Goal: Task Accomplishment & Management: Use online tool/utility

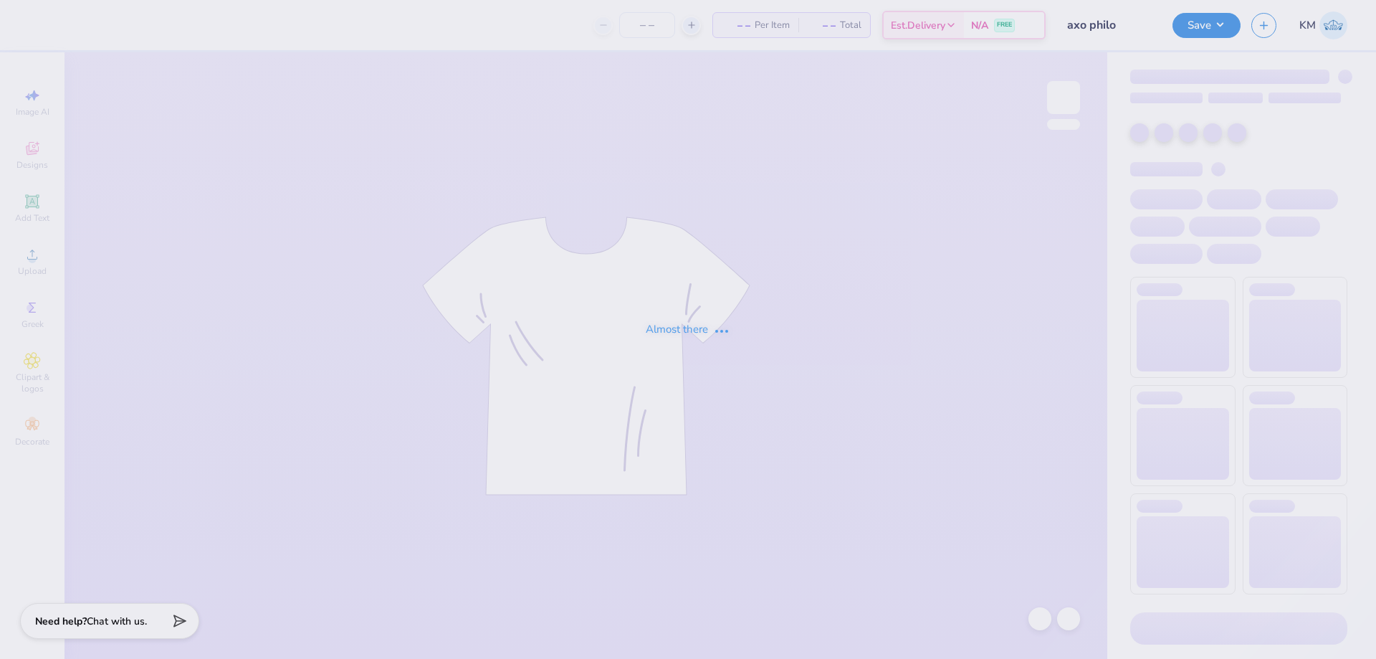
type input "50"
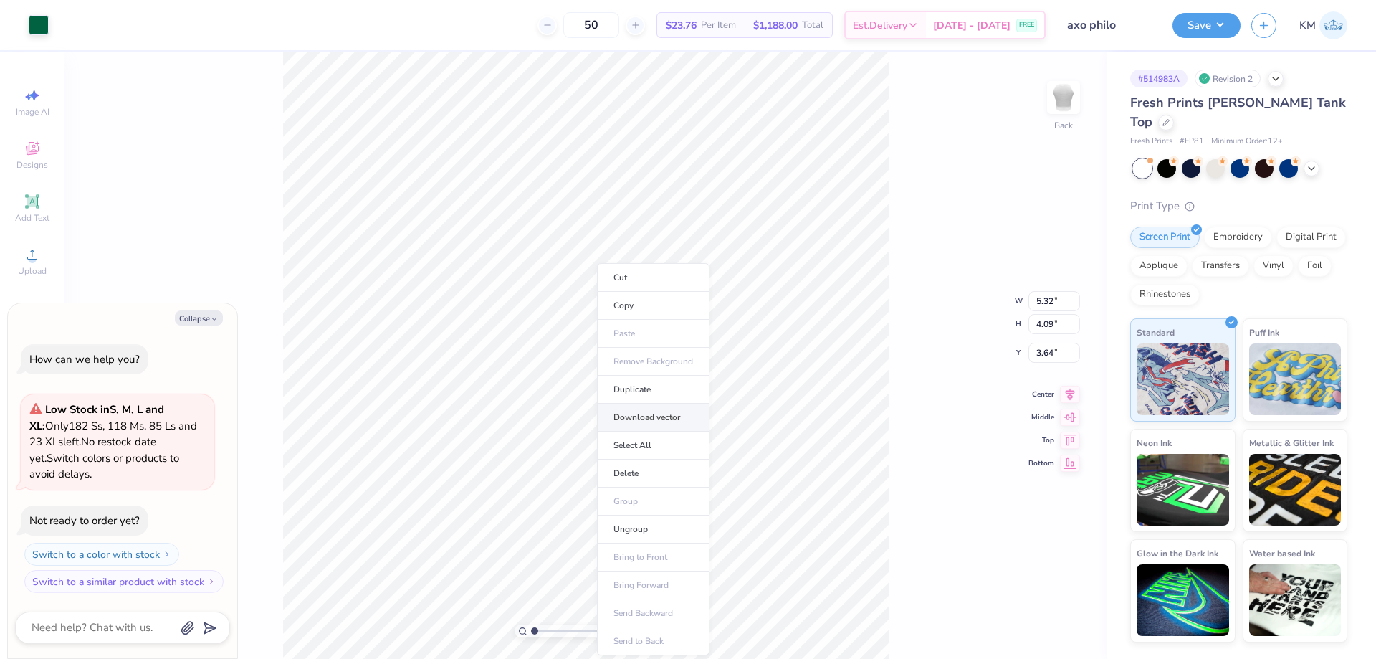
click at [655, 412] on li "Download vector" at bounding box center [653, 418] width 113 height 28
click at [303, 39] on div "50 $23.76 Per Item $1,188.00 Total Est. Delivery [DATE] - [DATE] FREE" at bounding box center [552, 25] width 986 height 50
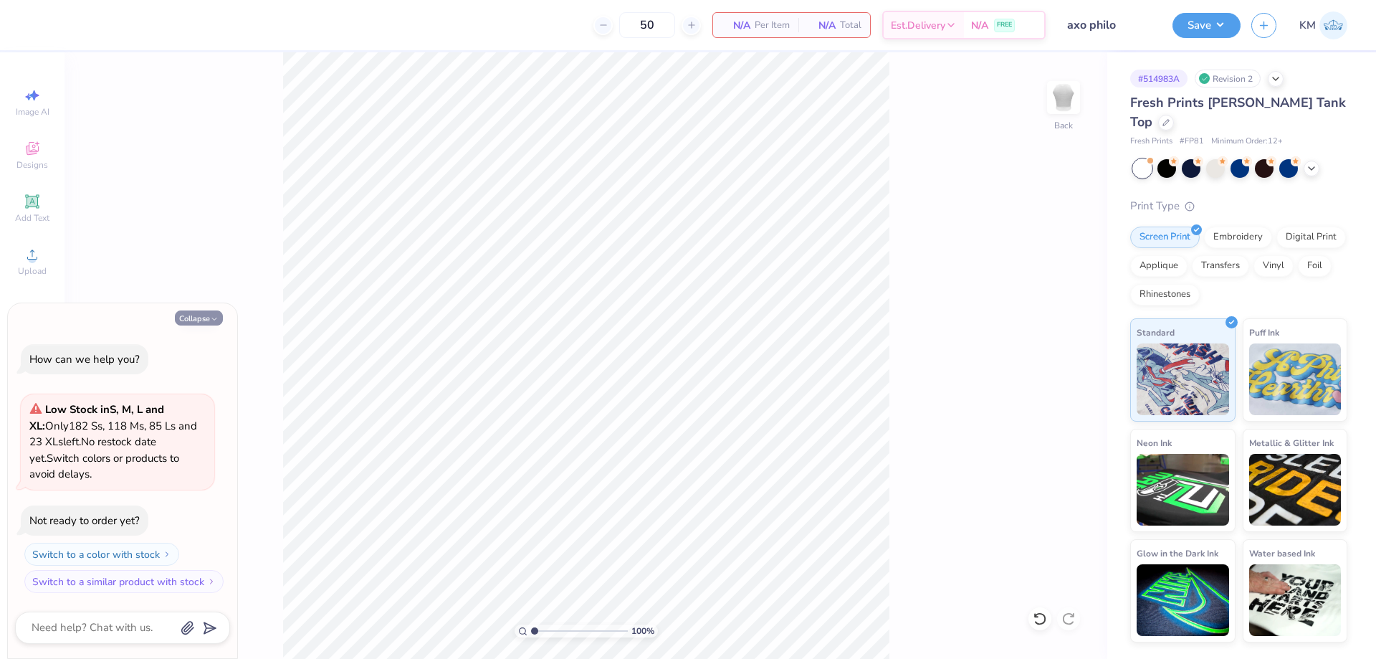
click at [211, 315] on icon "button" at bounding box center [214, 319] width 9 height 9
type textarea "x"
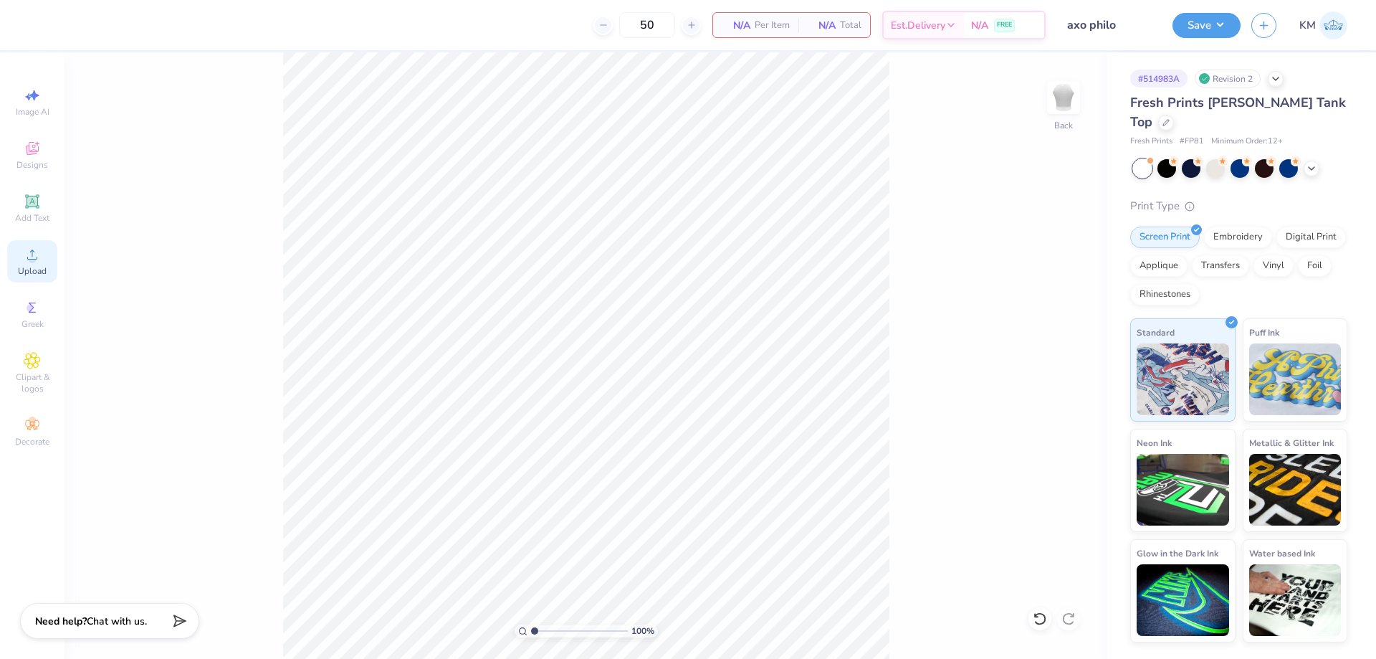
click at [34, 255] on icon at bounding box center [32, 254] width 17 height 17
click at [25, 257] on icon at bounding box center [32, 254] width 17 height 17
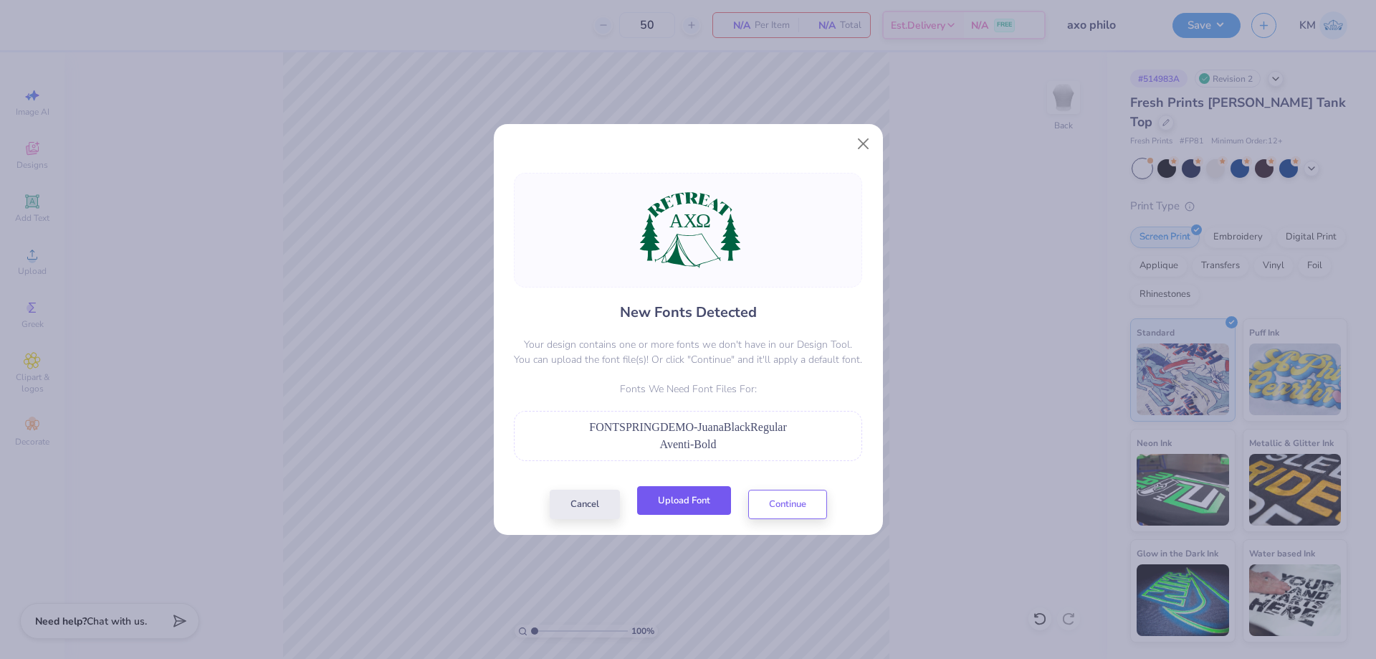
click at [705, 508] on button "Upload Font" at bounding box center [684, 500] width 94 height 29
click at [573, 386] on p "Fonts We Need Font Files For:" at bounding box center [688, 388] width 348 height 15
click at [682, 499] on button "Upload Font" at bounding box center [684, 500] width 94 height 29
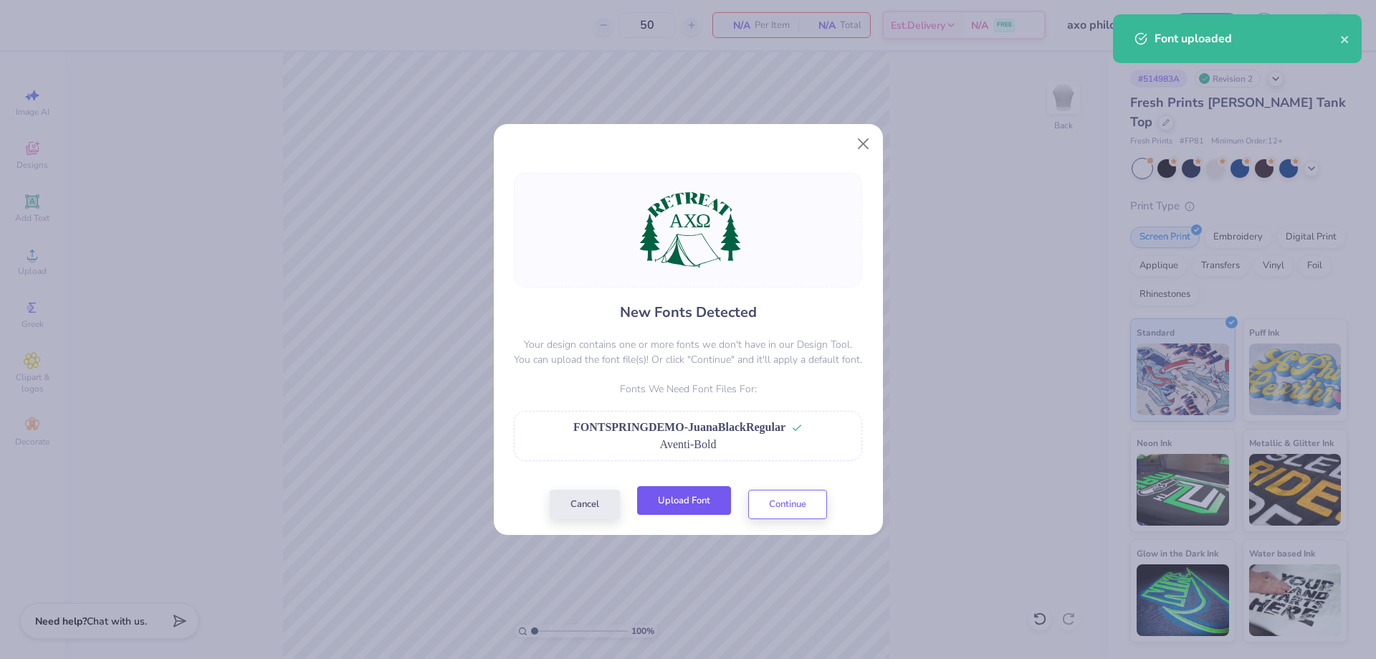
click at [709, 505] on button "Upload Font" at bounding box center [684, 500] width 94 height 29
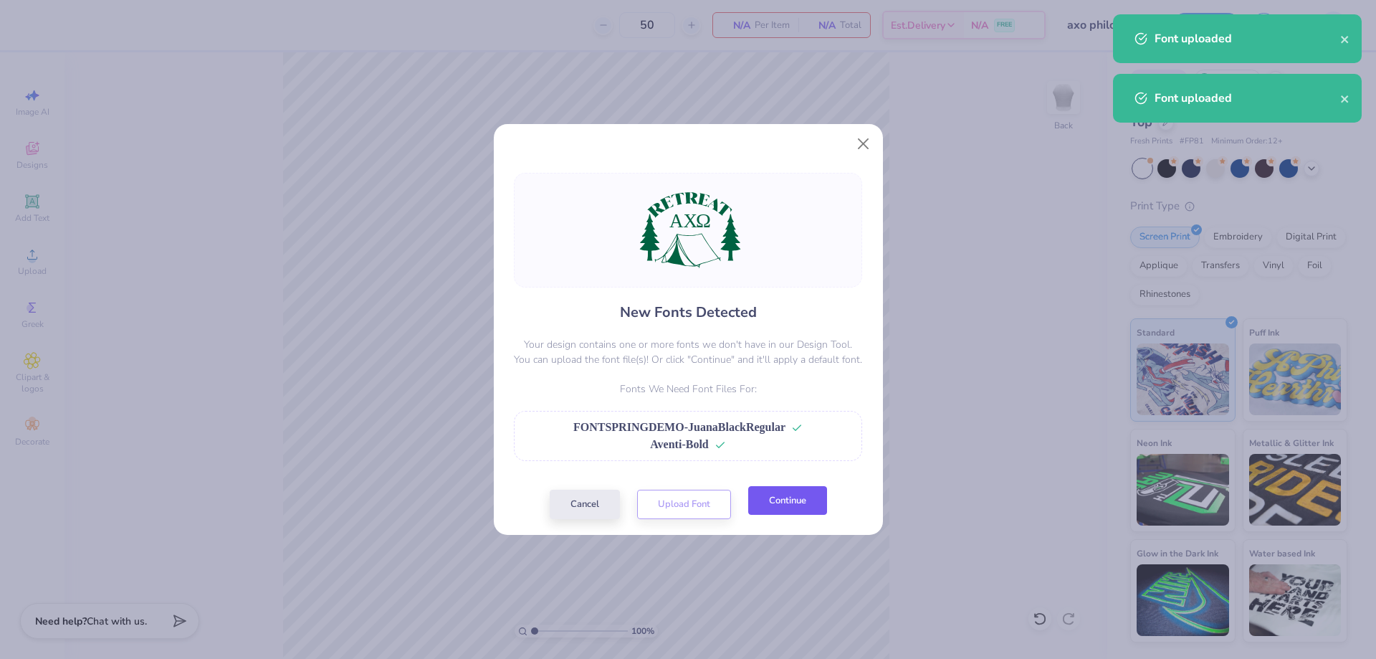
click at [800, 511] on button "Continue" at bounding box center [787, 500] width 79 height 29
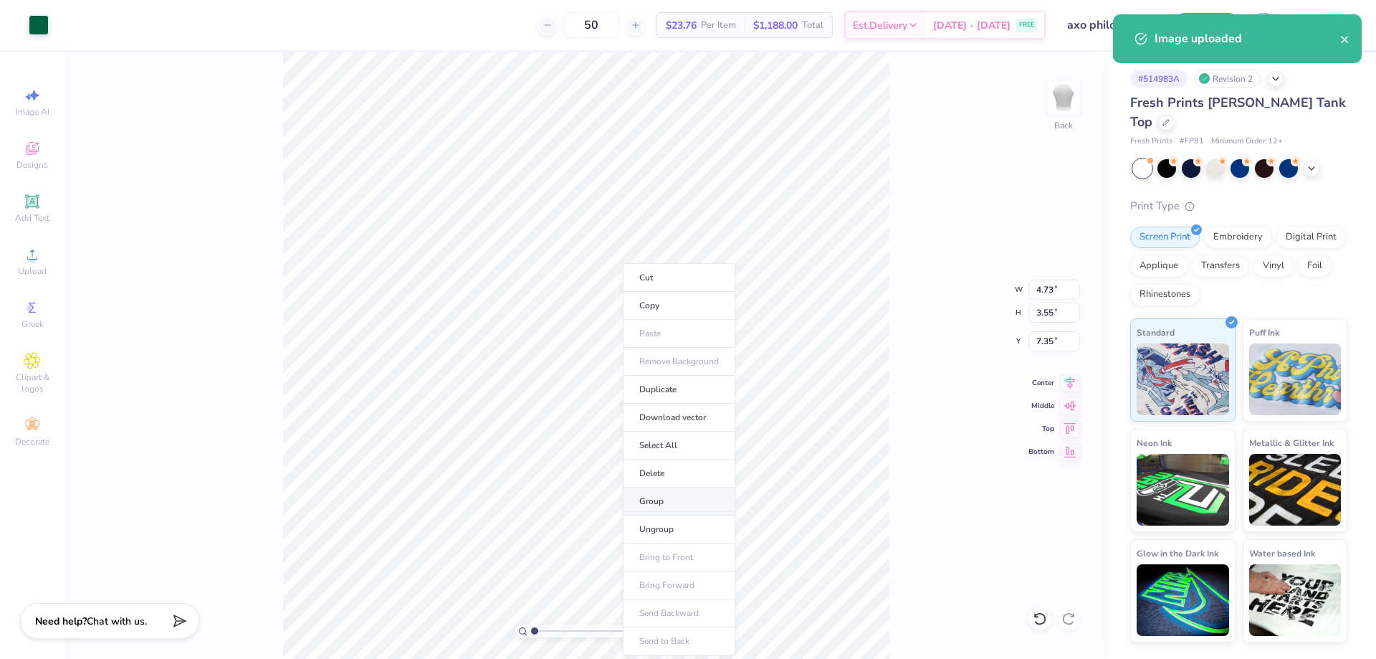
click at [671, 509] on li "Group" at bounding box center [679, 501] width 113 height 28
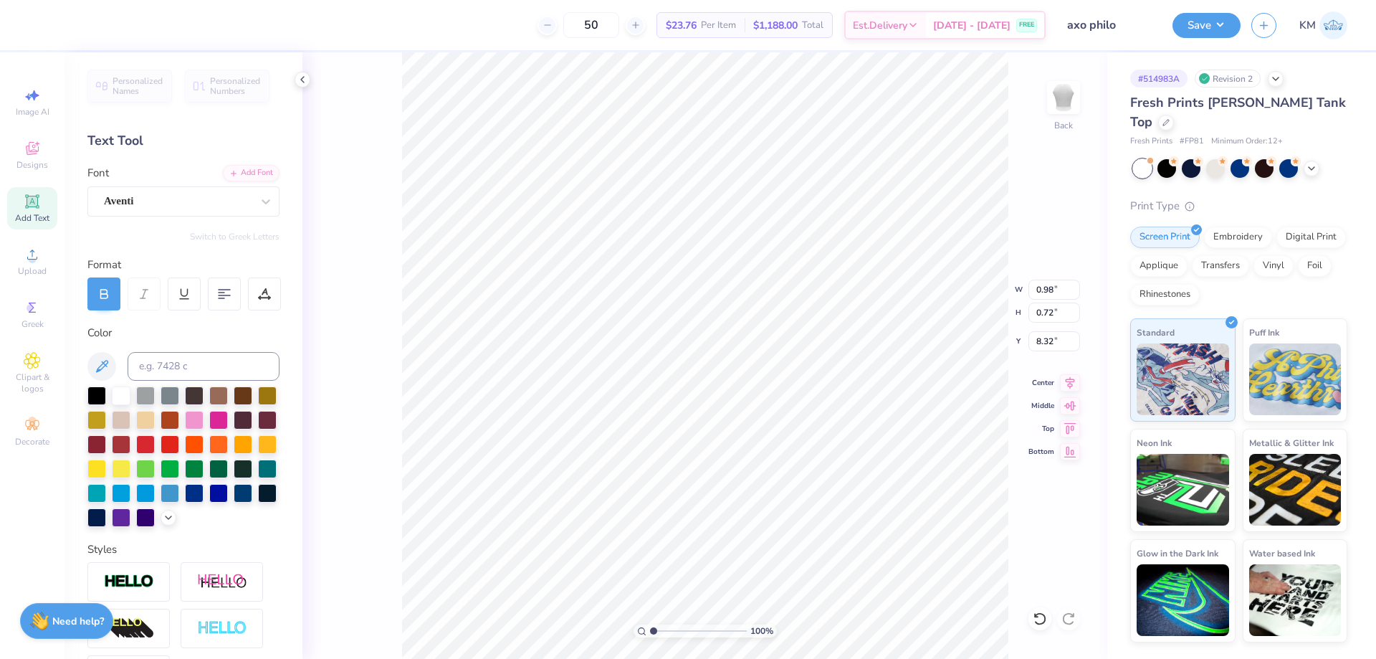
scroll to position [12, 1]
type input "1.22"
type input "0.70"
type input "8.34"
type textarea "t"
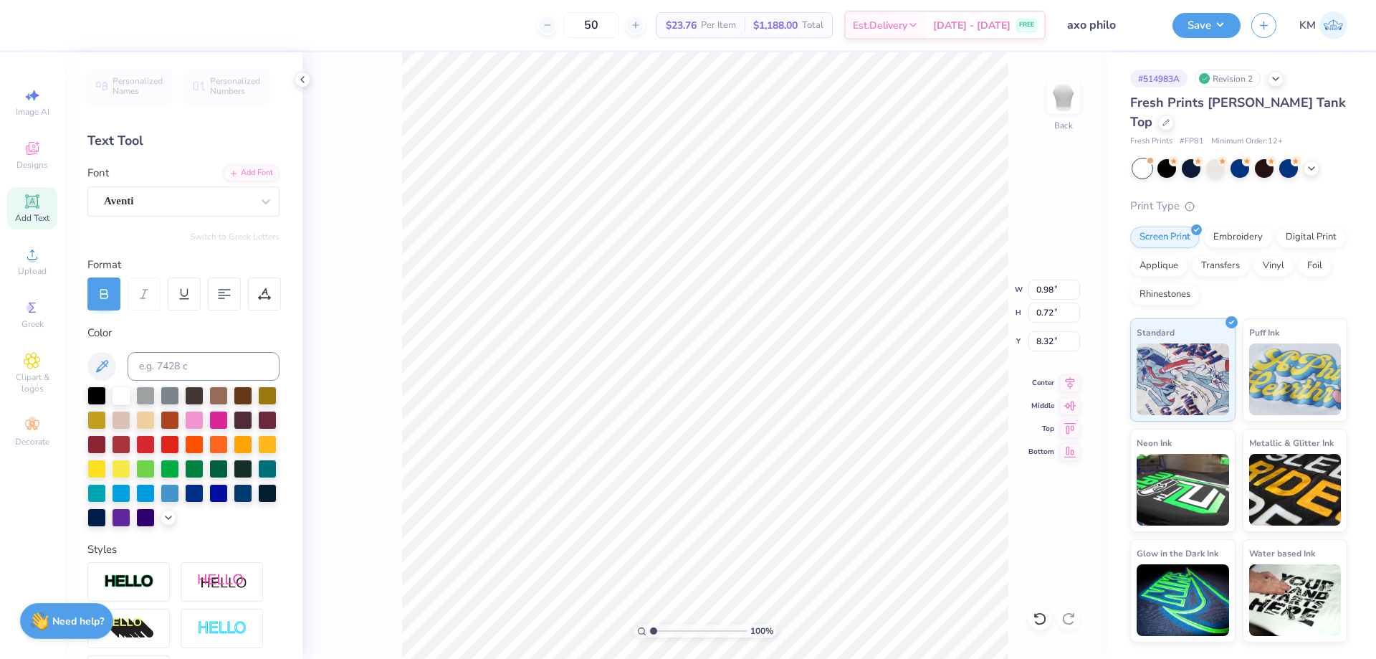
paste textarea "Ω"
type textarea "Ω"
paste textarea "Ω"
type textarea "Ωl"
type textarea "O"
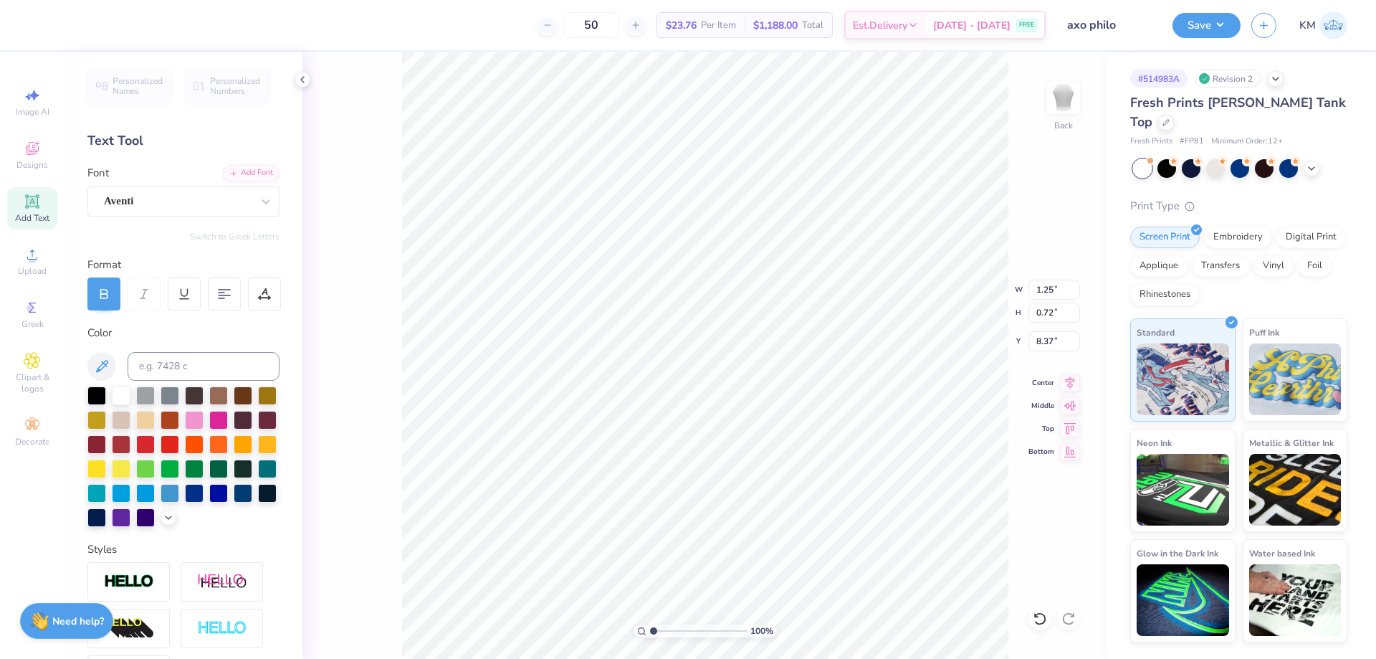
type textarea "O"
click at [47, 309] on div "Greek" at bounding box center [32, 314] width 50 height 42
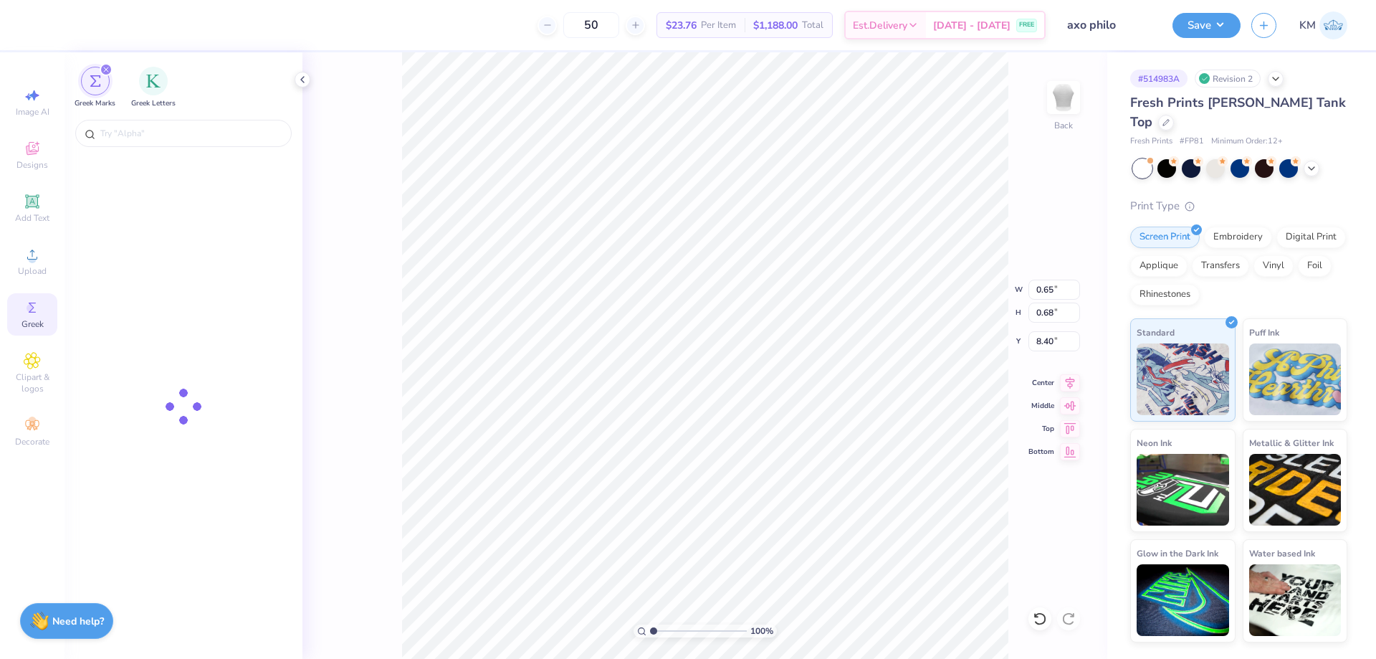
type input "0.65"
type input "0.68"
type input "8.40"
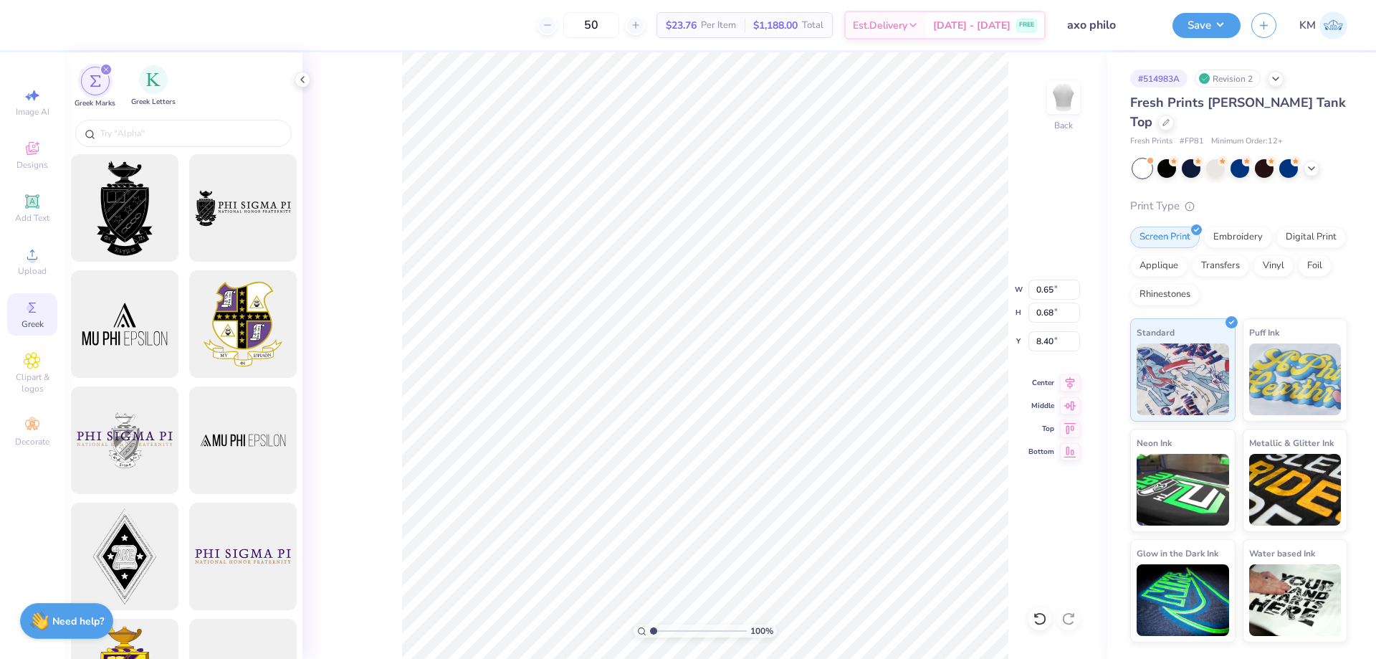
click at [167, 91] on div "Greek Letters" at bounding box center [153, 86] width 44 height 42
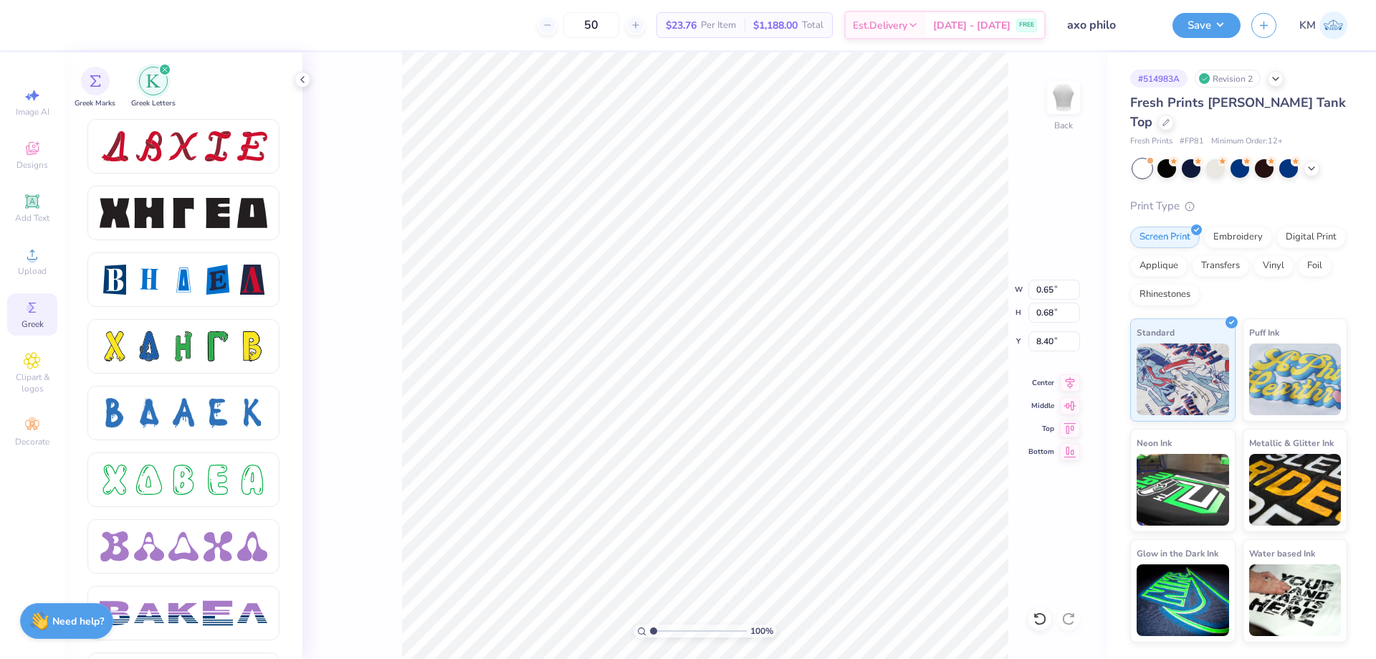
scroll to position [12, 2]
click at [39, 201] on icon at bounding box center [32, 201] width 17 height 17
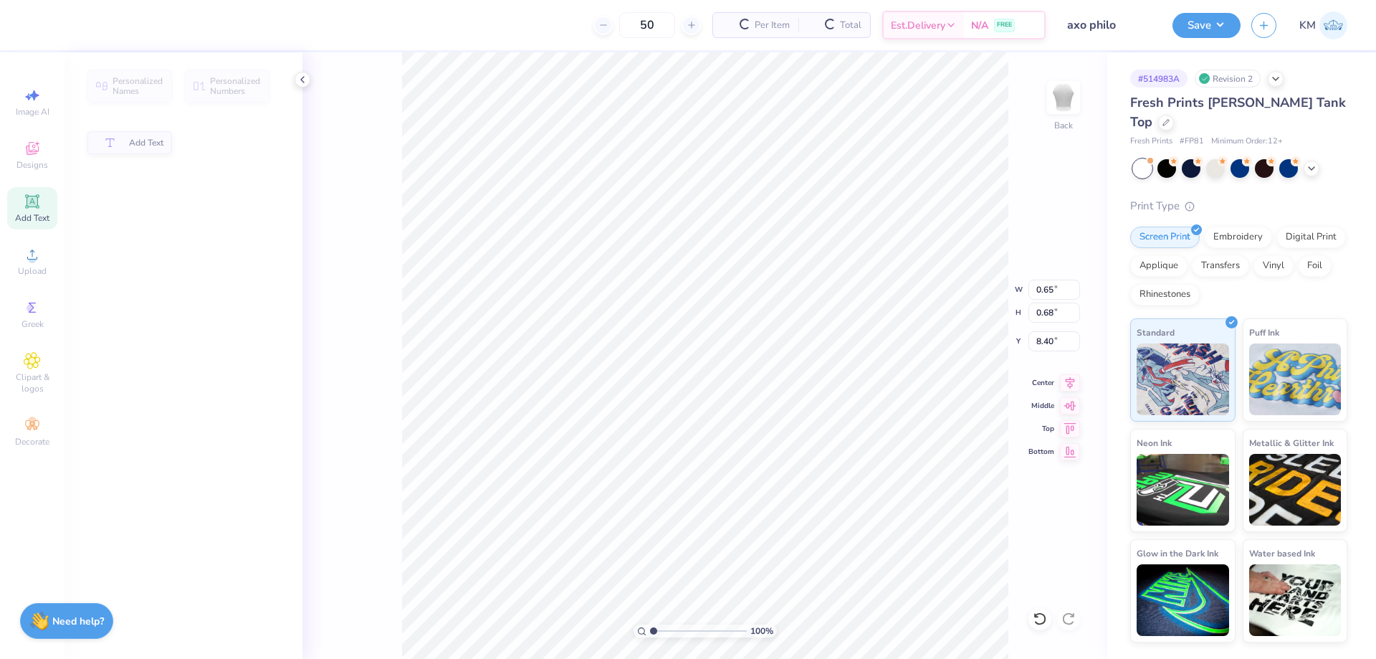
type input "4.01"
type input "1.16"
type input "8.55"
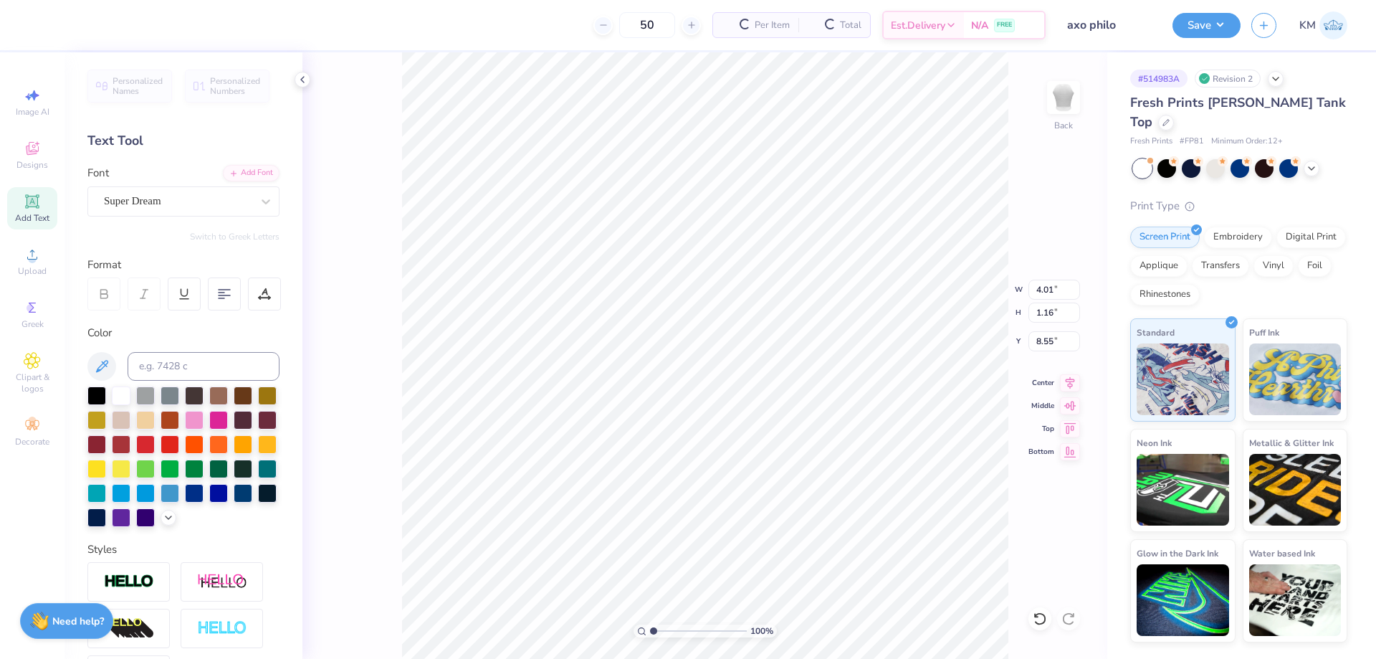
scroll to position [12, 1]
click at [223, 207] on div "Super Dream" at bounding box center [178, 201] width 151 height 22
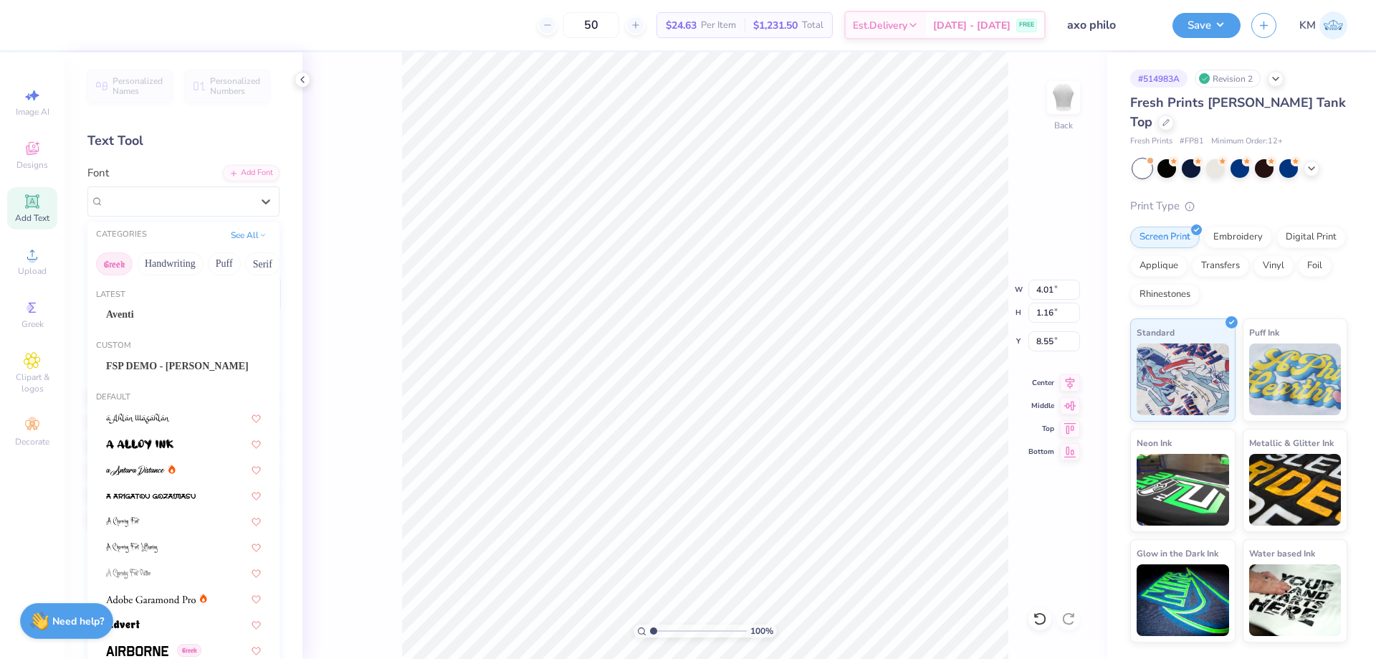
click at [114, 259] on button "Greek" at bounding box center [114, 263] width 37 height 23
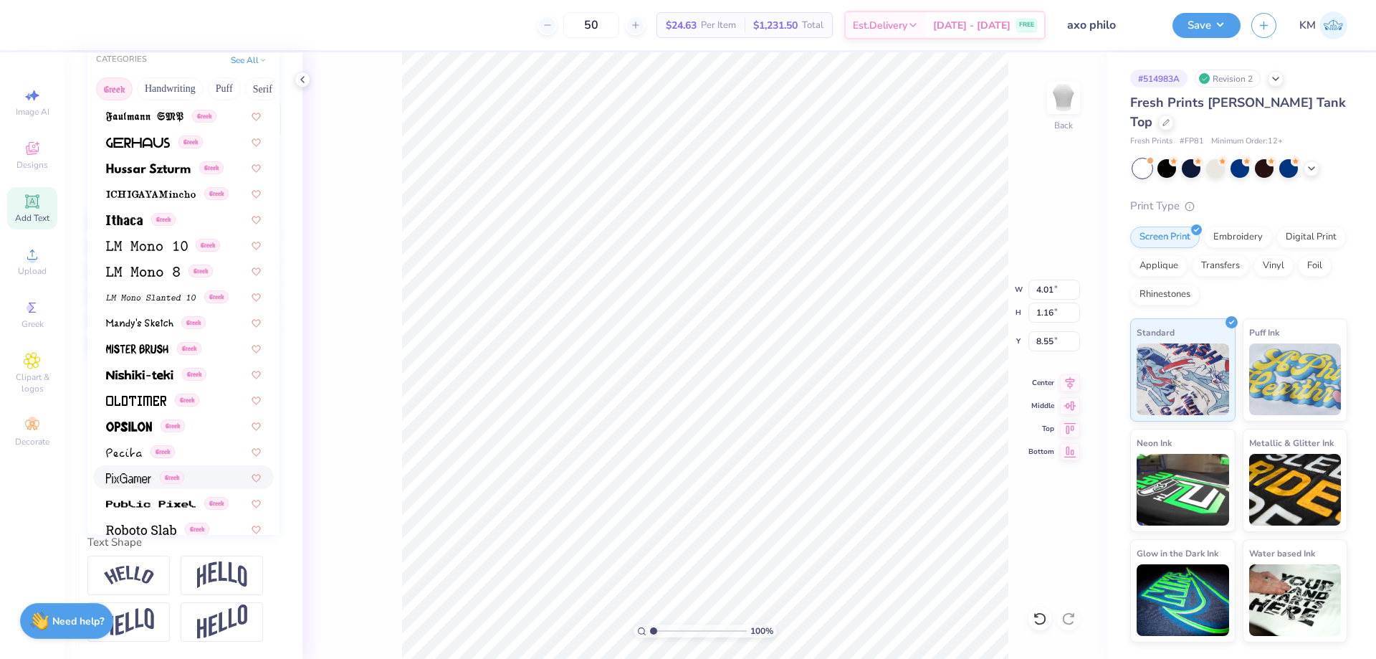
scroll to position [508, 0]
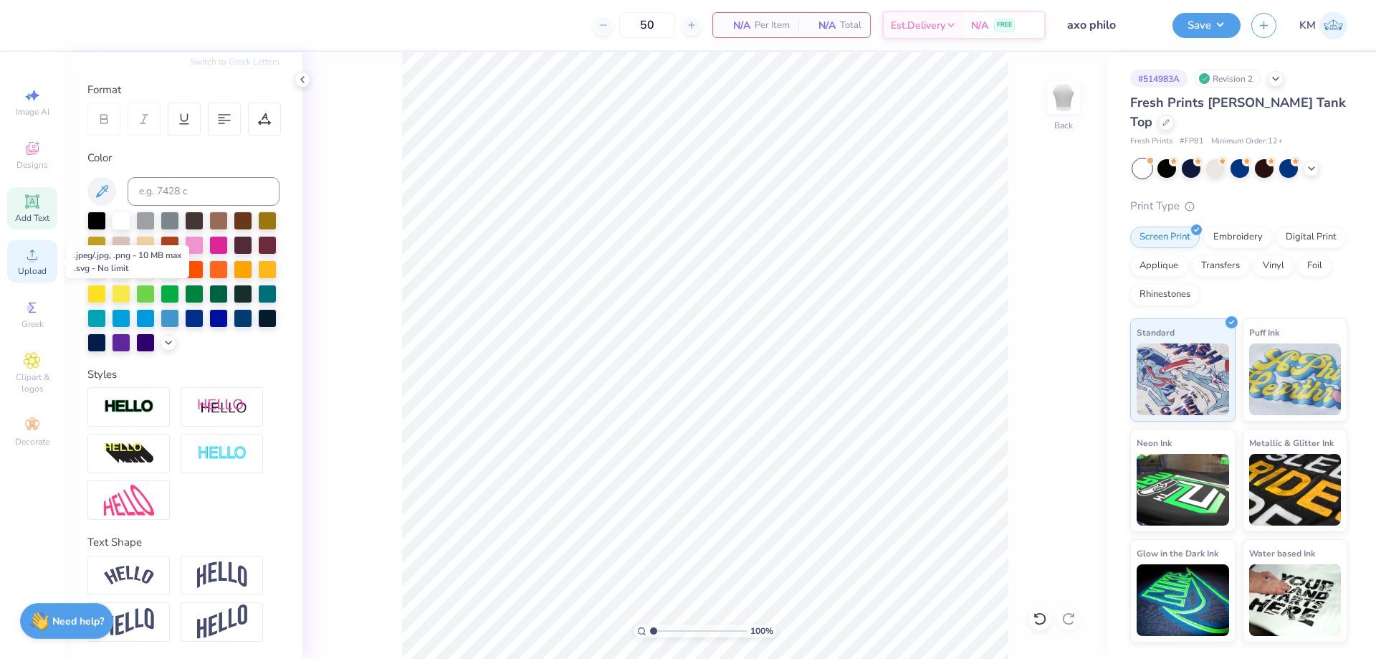
click at [32, 270] on span "Upload" at bounding box center [32, 270] width 29 height 11
click at [31, 258] on circle at bounding box center [32, 259] width 8 height 8
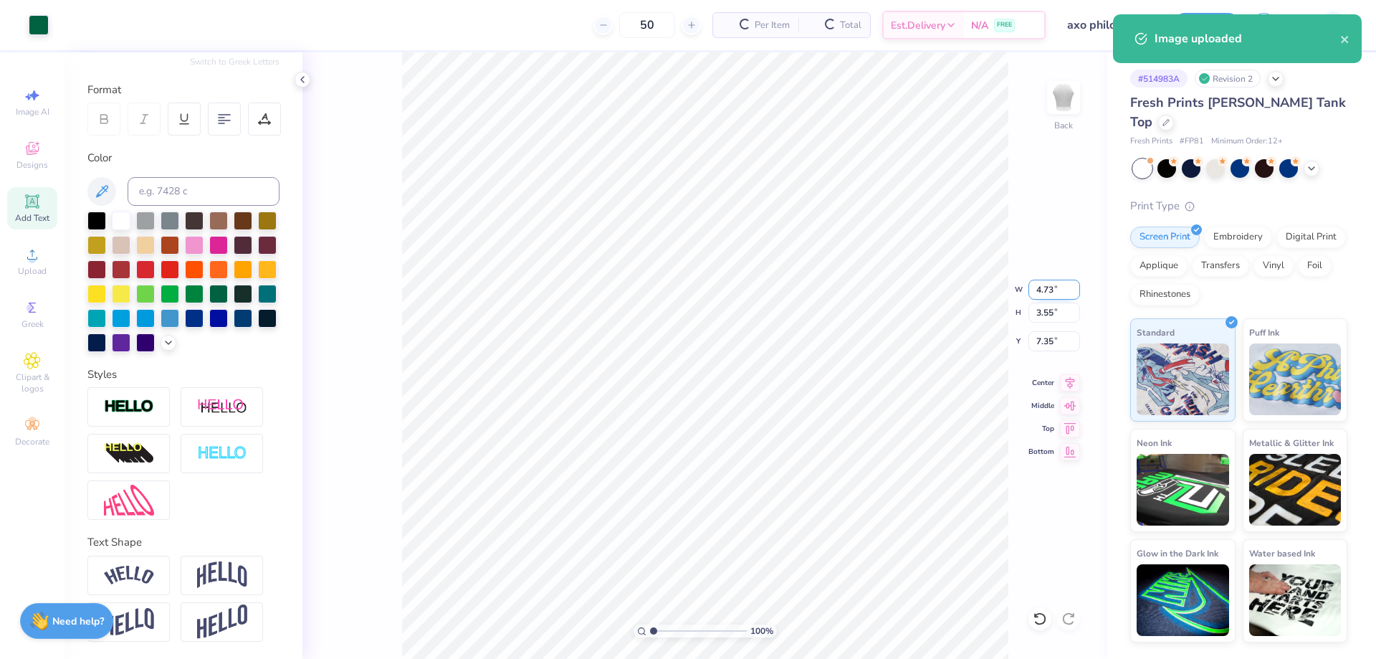
click at [1053, 286] on input "4.73" at bounding box center [1055, 290] width 52 height 20
type input "7.00"
type input "5.25"
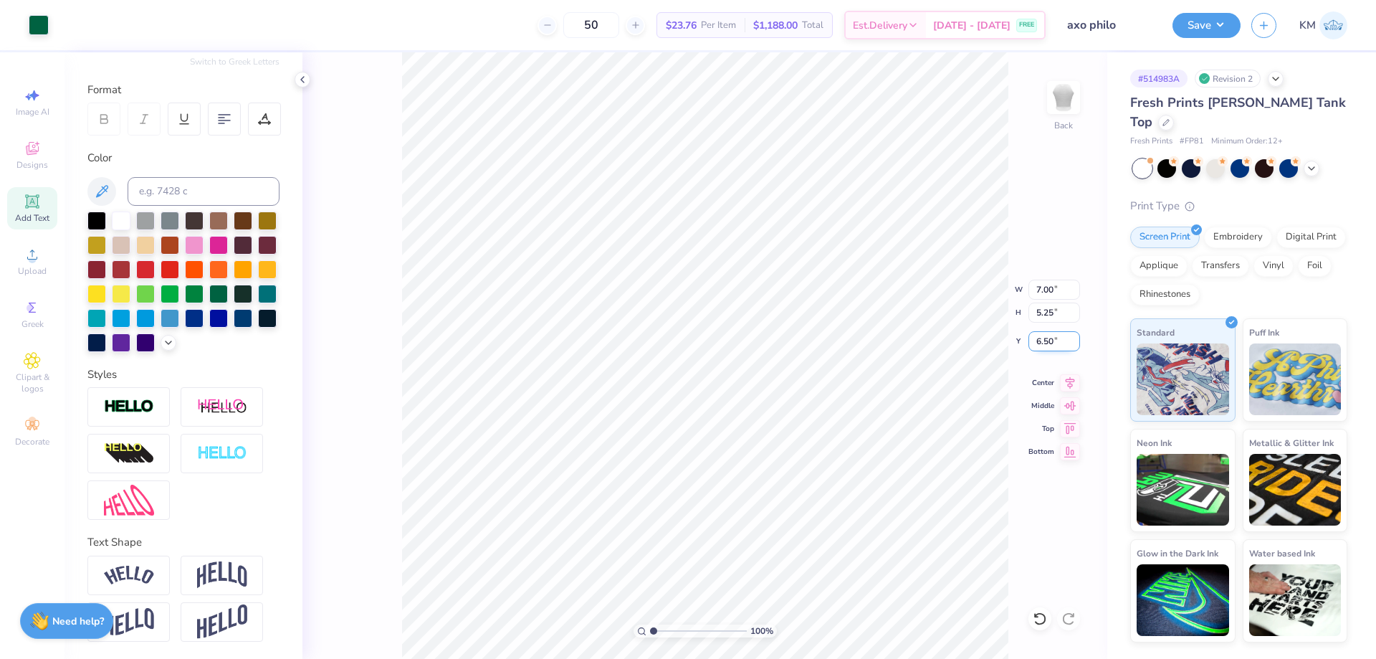
click at [1054, 338] on input "6.50" at bounding box center [1055, 341] width 52 height 20
type input "2.00"
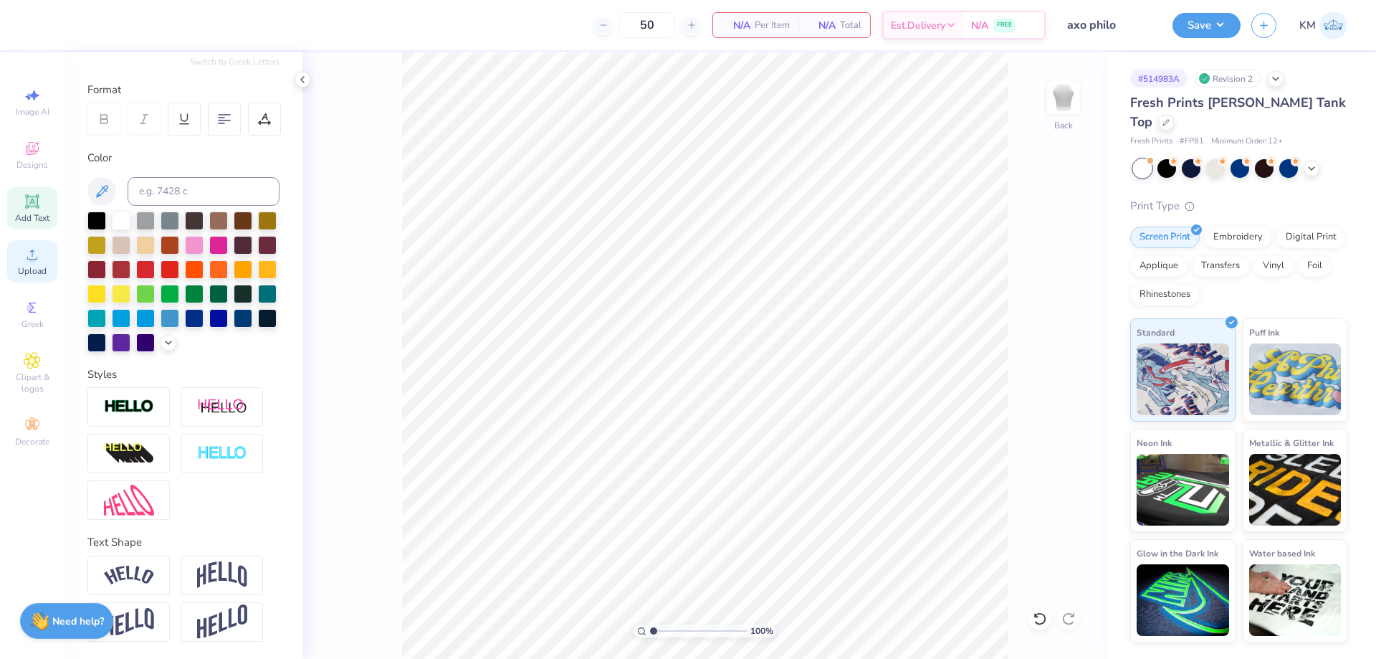
click at [28, 255] on icon at bounding box center [32, 254] width 17 height 17
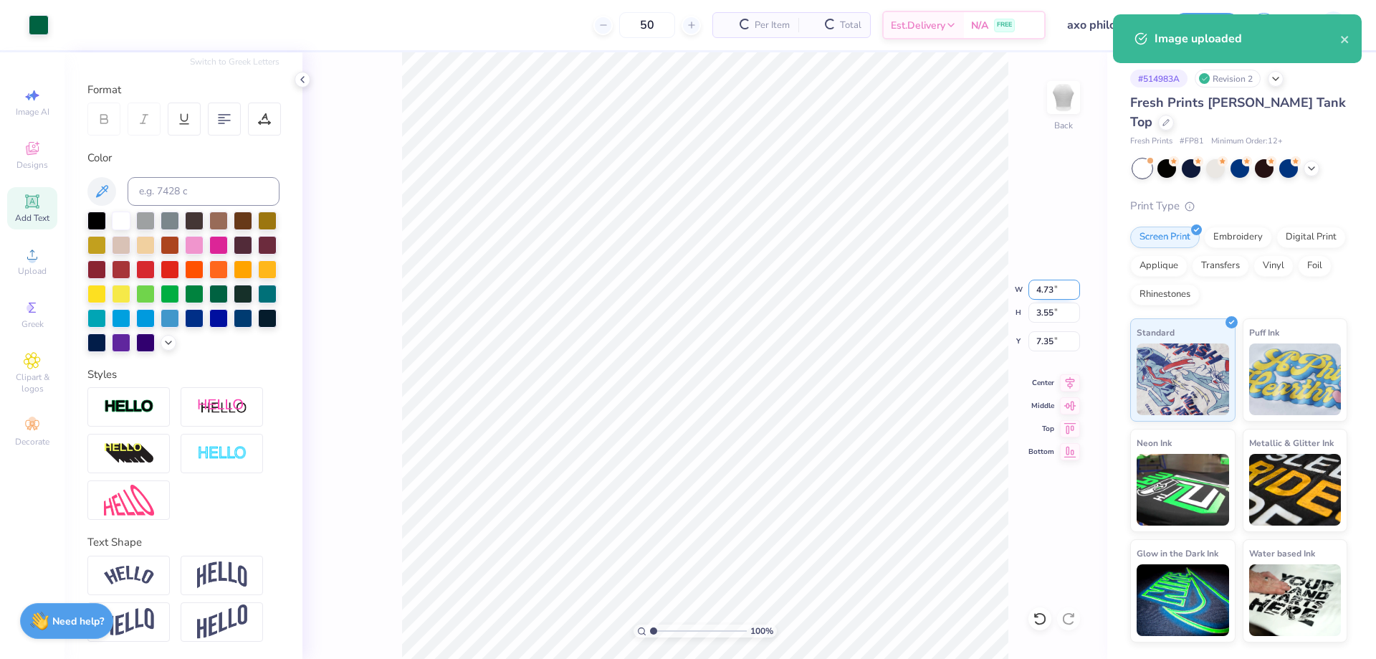
click at [1037, 283] on input "4.73" at bounding box center [1055, 290] width 52 height 20
type input "7.00"
type input "5.25"
click at [1052, 346] on input "6.50" at bounding box center [1055, 341] width 52 height 20
type input "8"
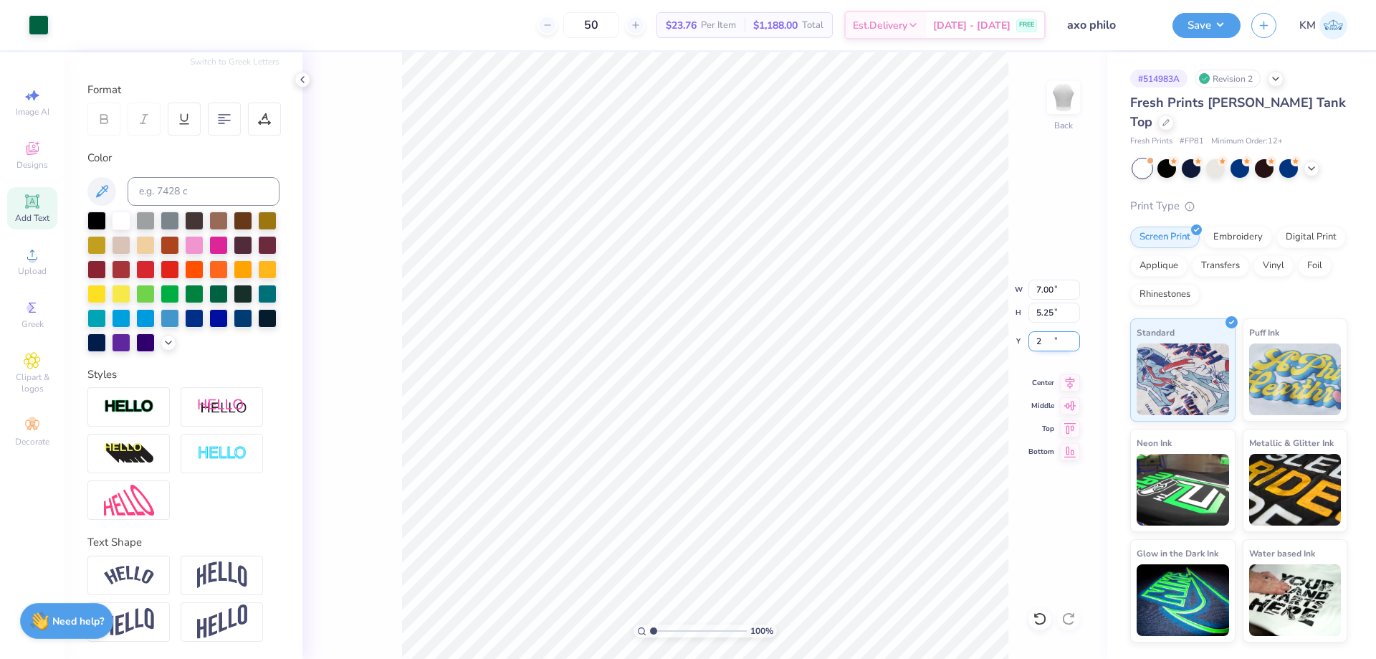
type input "2.00"
click at [1204, 27] on button "Save" at bounding box center [1207, 23] width 68 height 25
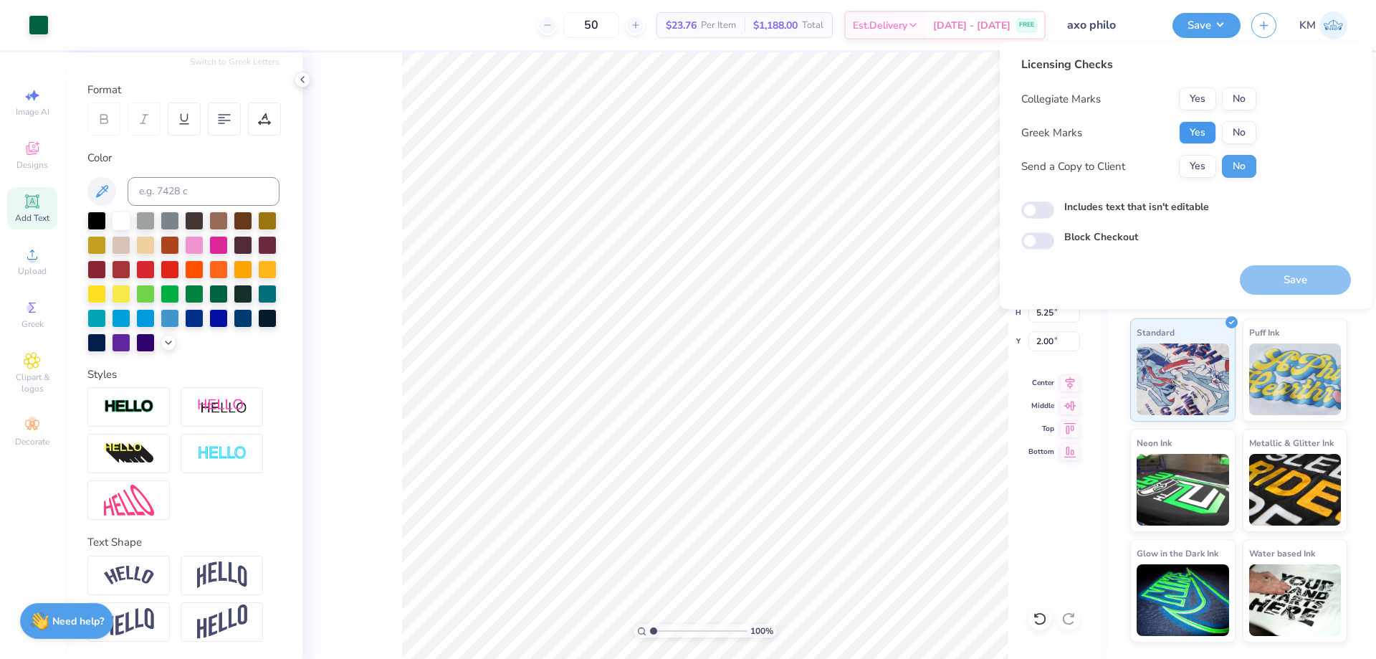
click at [1206, 130] on button "Yes" at bounding box center [1197, 132] width 37 height 23
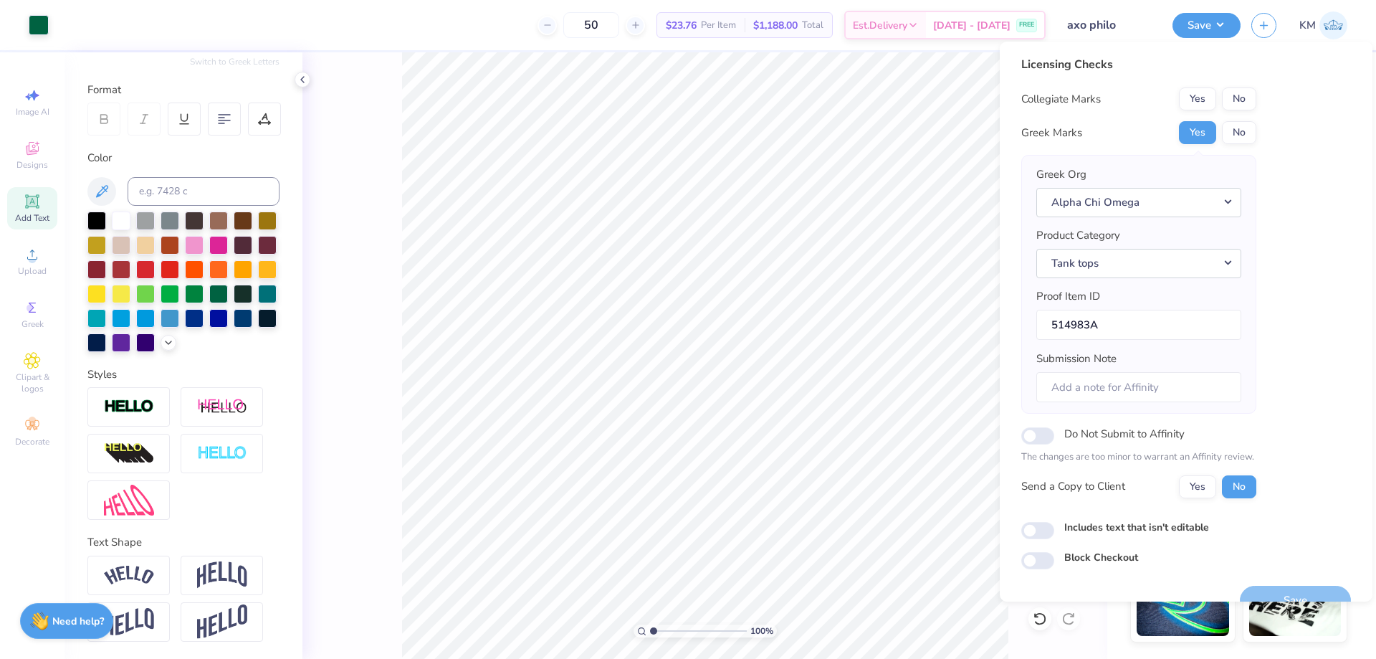
click at [1184, 176] on div "Greek Org Alpha Chi Omega" at bounding box center [1139, 191] width 205 height 50
click at [1194, 484] on button "Yes" at bounding box center [1197, 486] width 37 height 23
click at [1241, 107] on button "No" at bounding box center [1239, 98] width 34 height 23
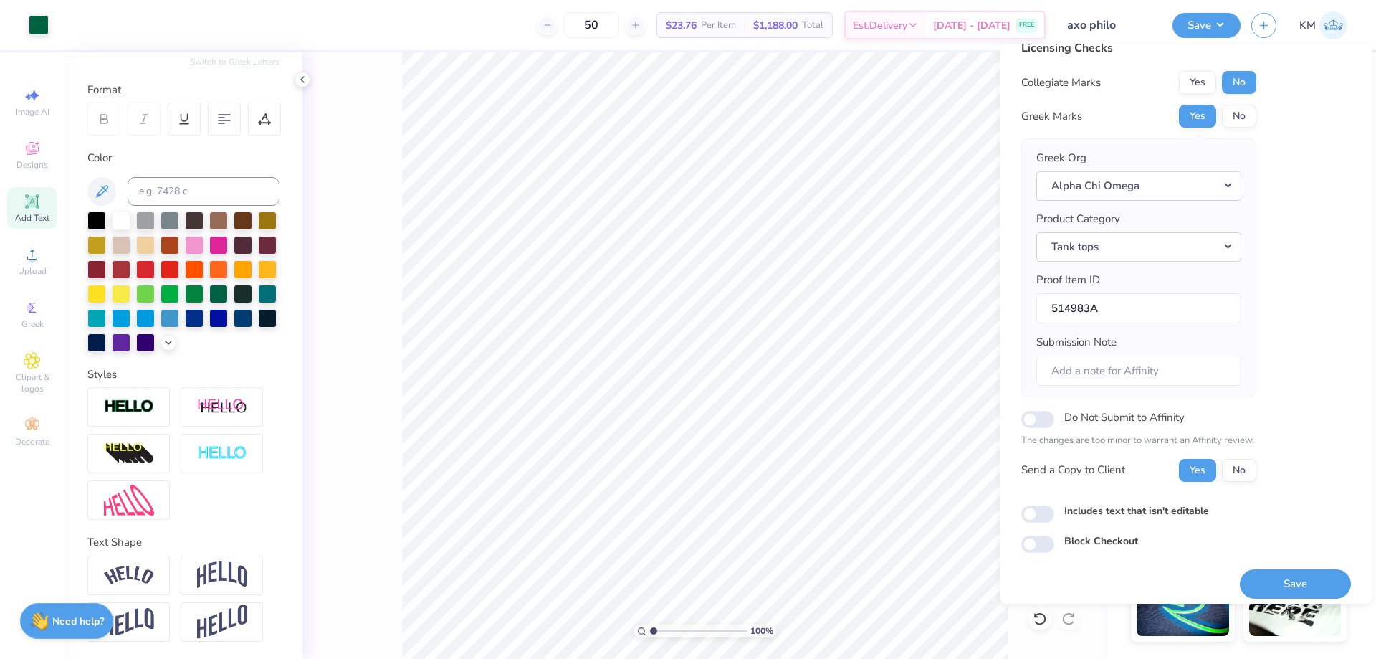
scroll to position [27, 0]
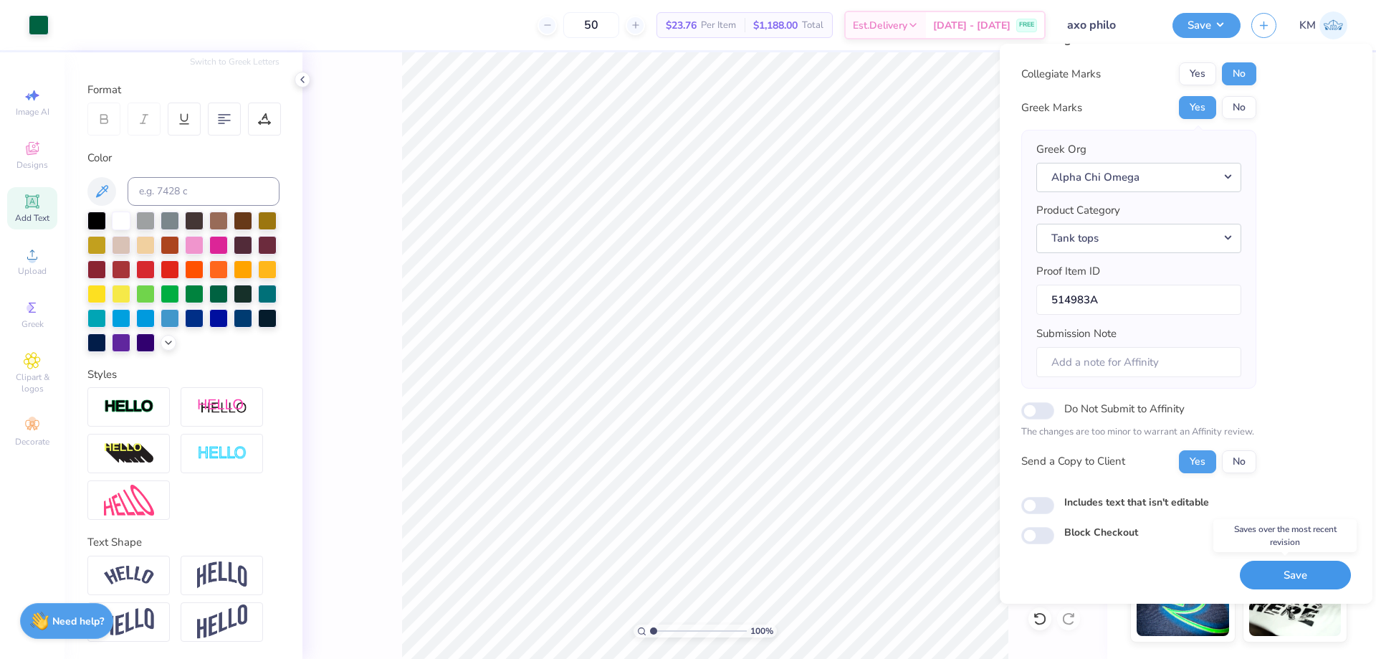
click at [1279, 578] on button "Save" at bounding box center [1295, 575] width 111 height 29
